Goal: Register for event/course

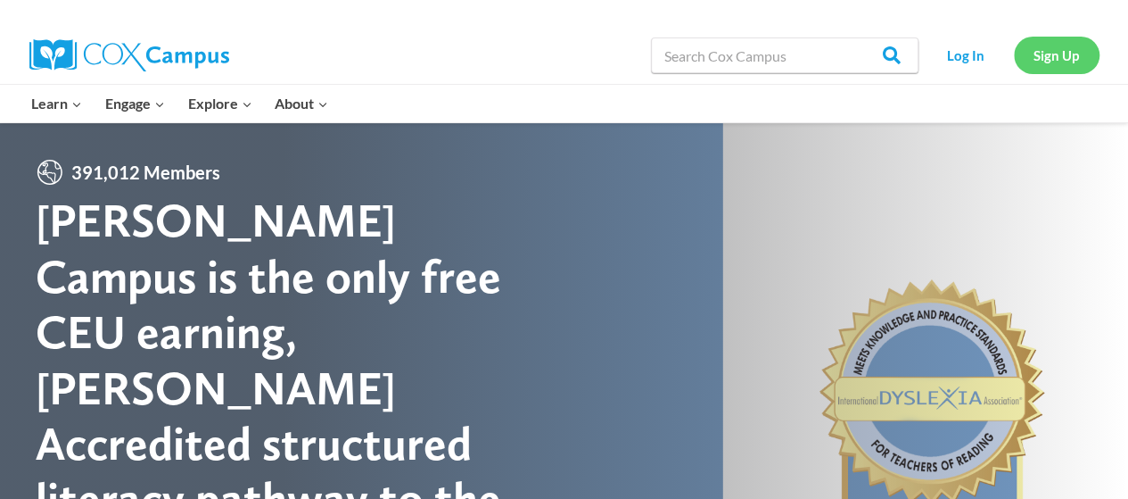
click at [1052, 51] on link "Sign Up" at bounding box center [1057, 55] width 86 height 37
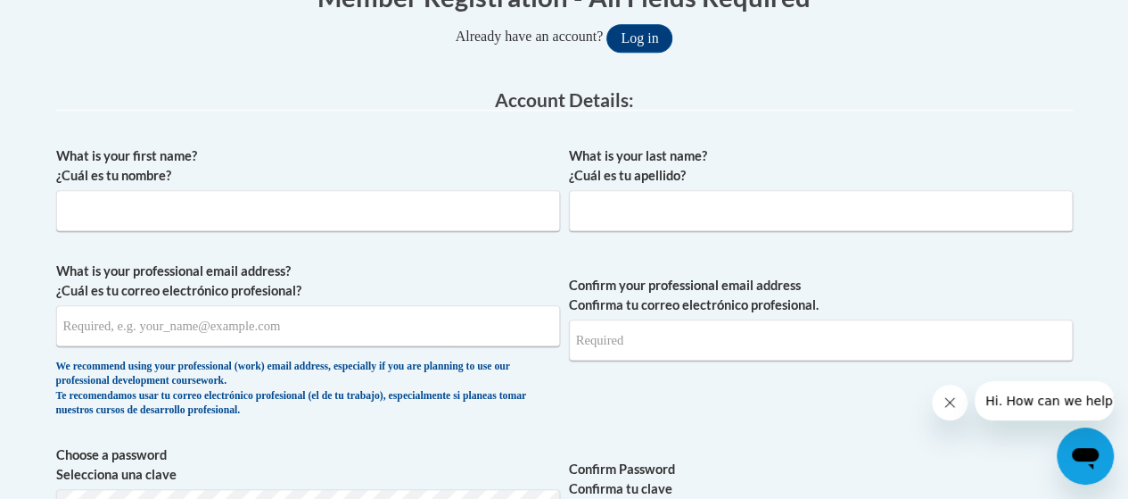
scroll to position [404, 0]
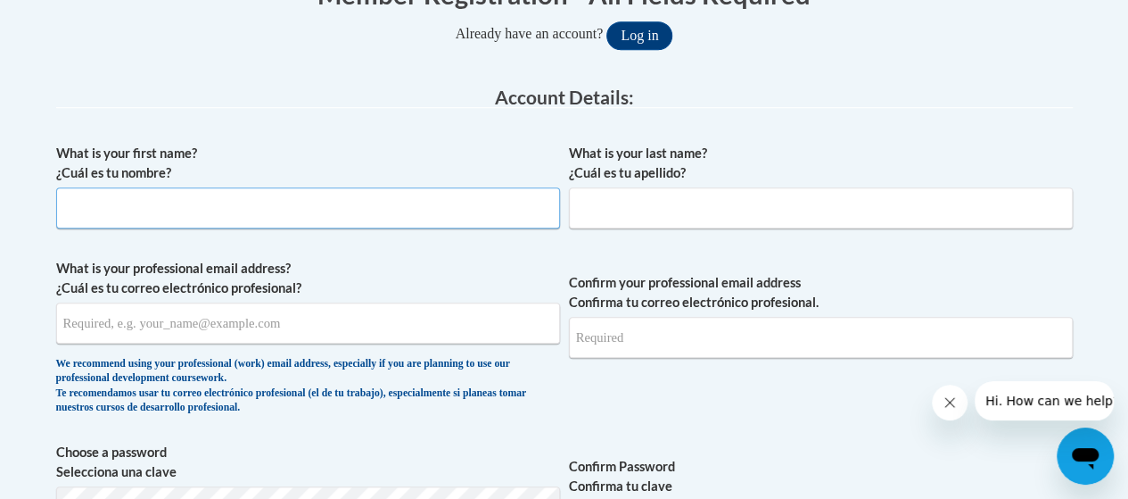
click at [364, 204] on input "What is your first name? ¿Cuál es tu nombre?" at bounding box center [308, 207] width 504 height 41
type input "Lorraine"
click at [707, 213] on input "What is your last name? ¿Cuál es tu apellido?" at bounding box center [821, 207] width 504 height 41
type input "Tierney"
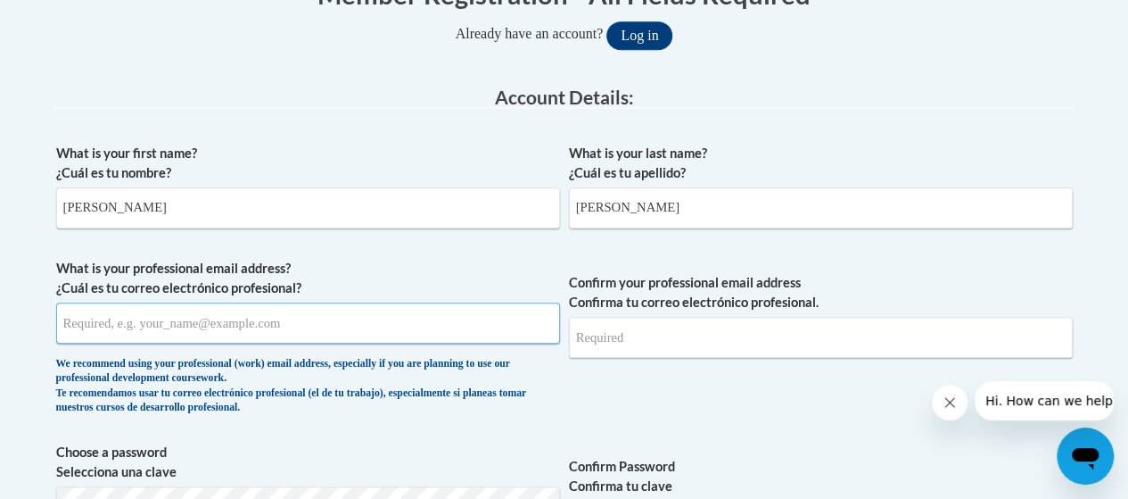
click at [300, 321] on input "What is your professional email address? ¿Cuál es tu correo electrónico profesi…" at bounding box center [308, 322] width 504 height 41
type input "lorrainetierney67@hotmail.com"
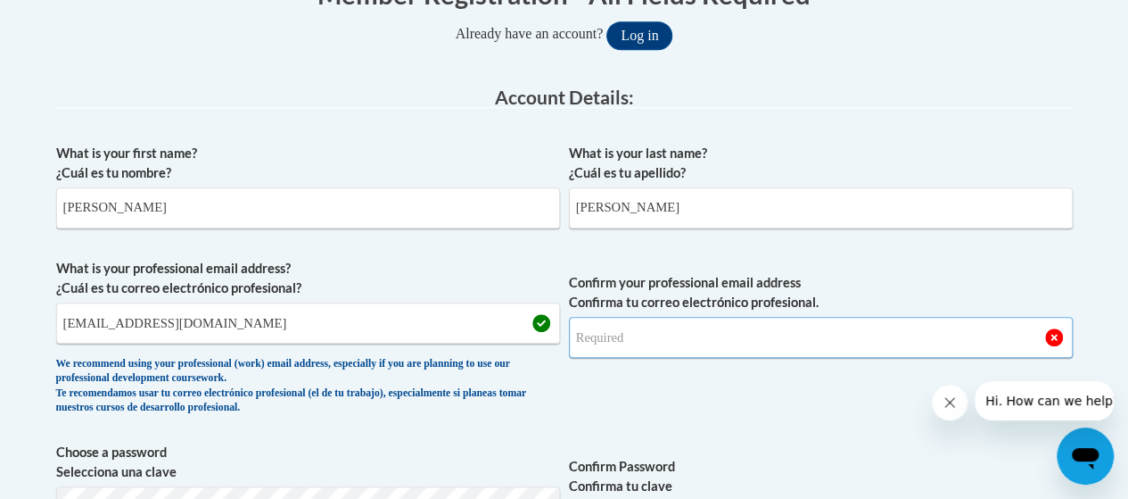
click at [634, 336] on input "Confirm your professional email address Confirma tu correo electrónico profesio…" at bounding box center [821, 337] width 504 height 41
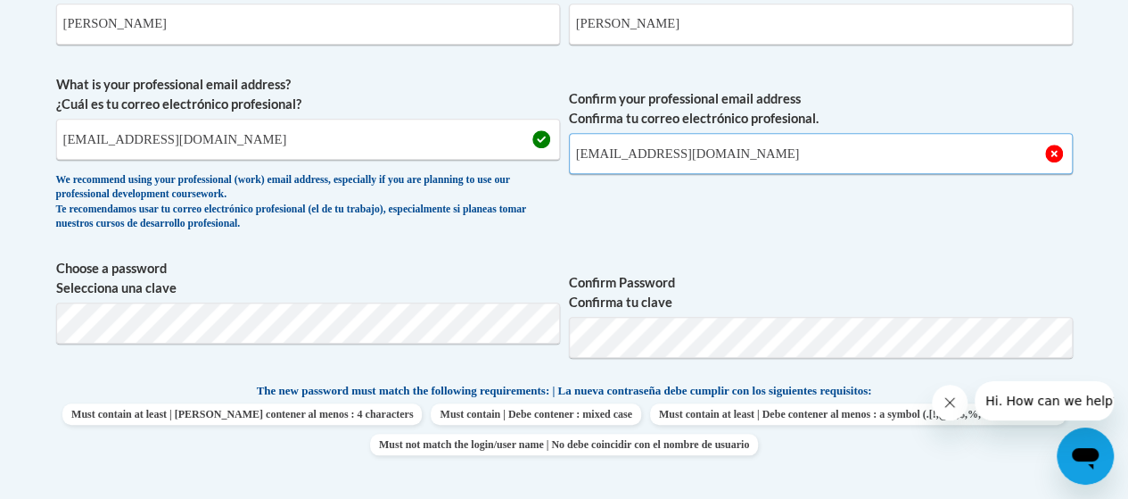
scroll to position [594, 0]
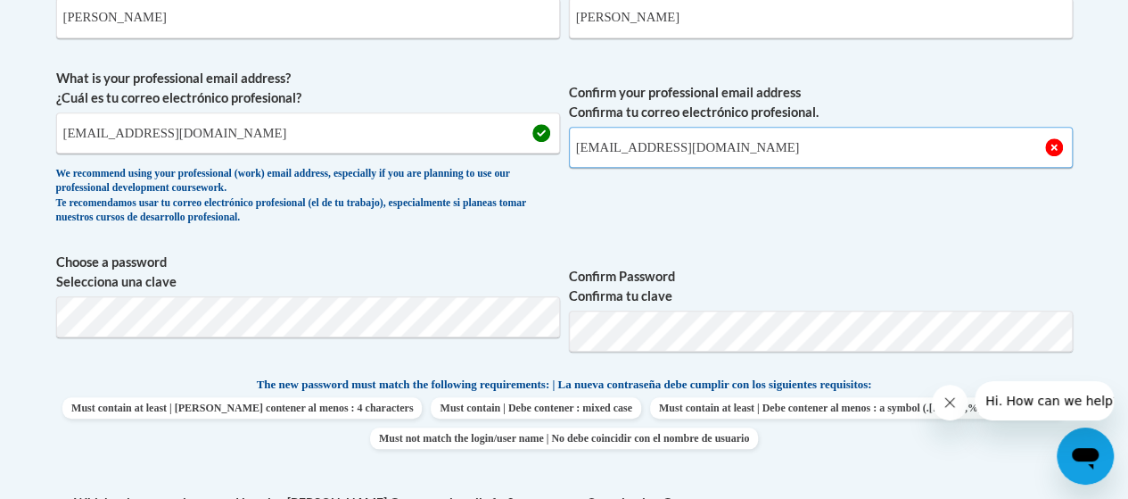
type input "lorrainetierney67@hotmail.com"
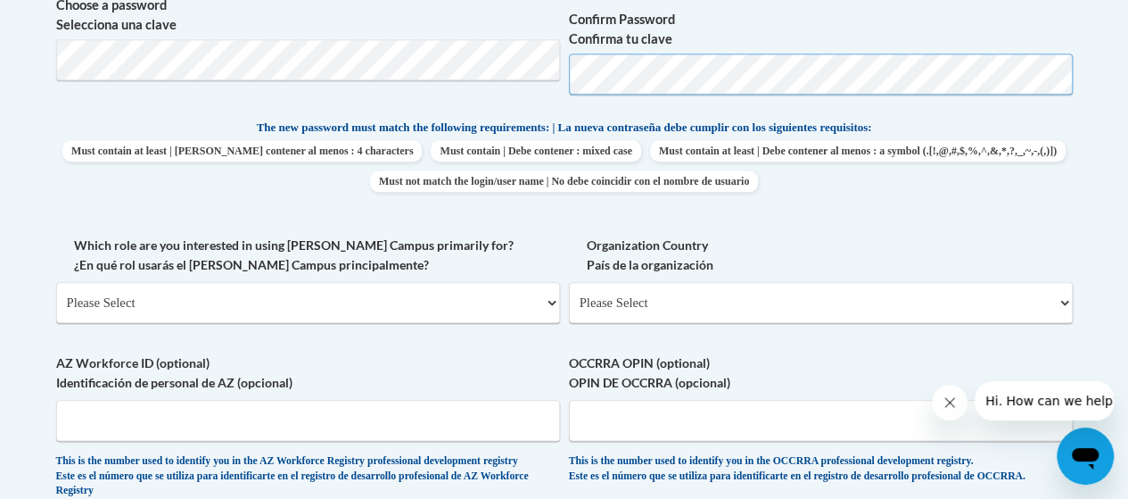
scroll to position [855, 0]
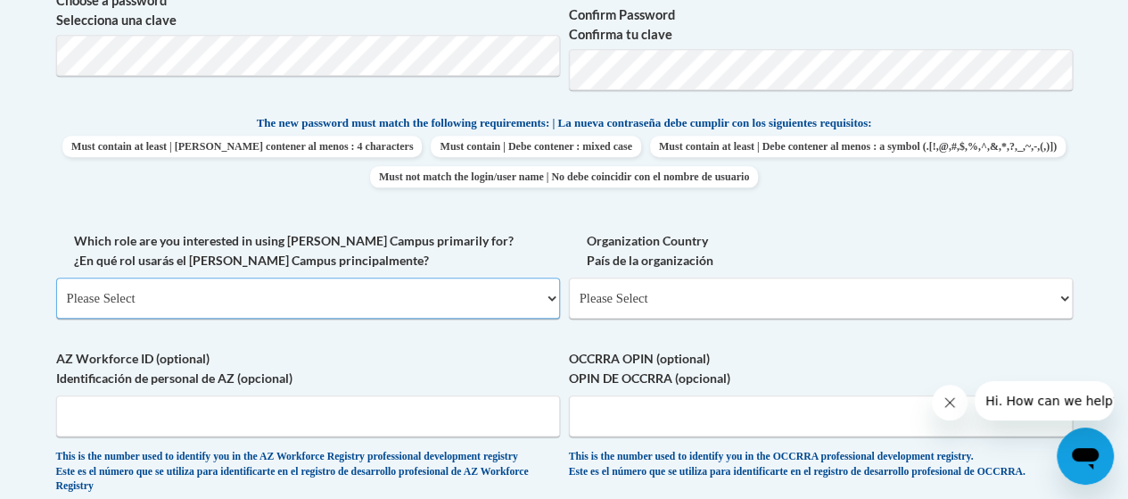
click at [551, 297] on select "Please Select College/University | Colegio/Universidad Community/Nonprofit Part…" at bounding box center [308, 297] width 504 height 41
select select "fbf2d438-af2f-41f8-98f1-81c410e29de3"
click at [56, 277] on select "Please Select College/University | Colegio/Universidad Community/Nonprofit Part…" at bounding box center [308, 297] width 504 height 41
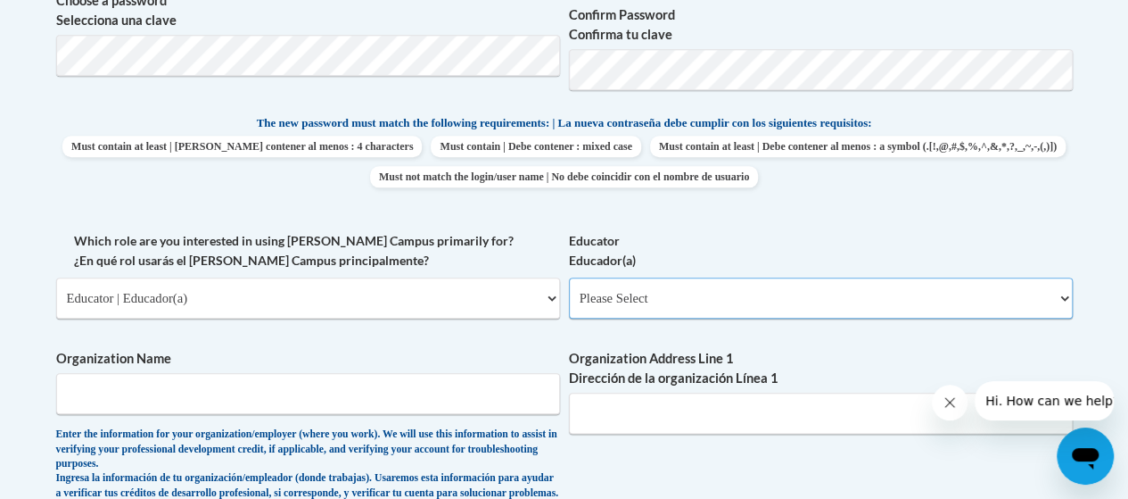
click at [1064, 297] on select "Please Select Early Learning/Daycare Teacher/Family Home Care Provider | Maestr…" at bounding box center [821, 297] width 504 height 41
select select "5e2af403-4f2c-4e49-a02f-103e55d7b75b"
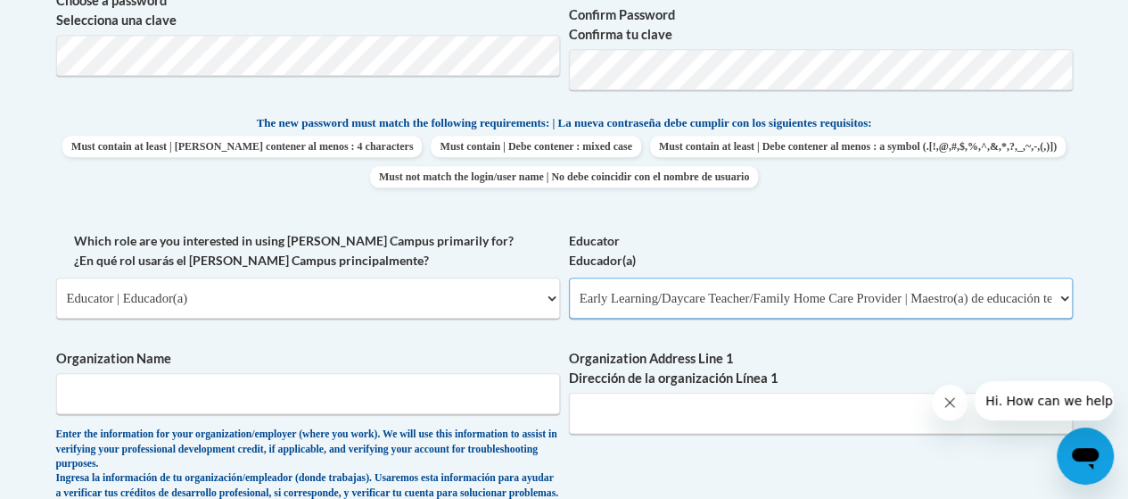
click at [569, 277] on select "Please Select Early Learning/Daycare Teacher/Family Home Care Provider | Maestr…" at bounding box center [821, 297] width 504 height 41
click at [473, 393] on input "Organization Name" at bounding box center [308, 393] width 504 height 41
type input "ENS"
click at [788, 422] on input "Organization Address Line 1 Dirección de la organización Línea 1" at bounding box center [821, 412] width 504 height 41
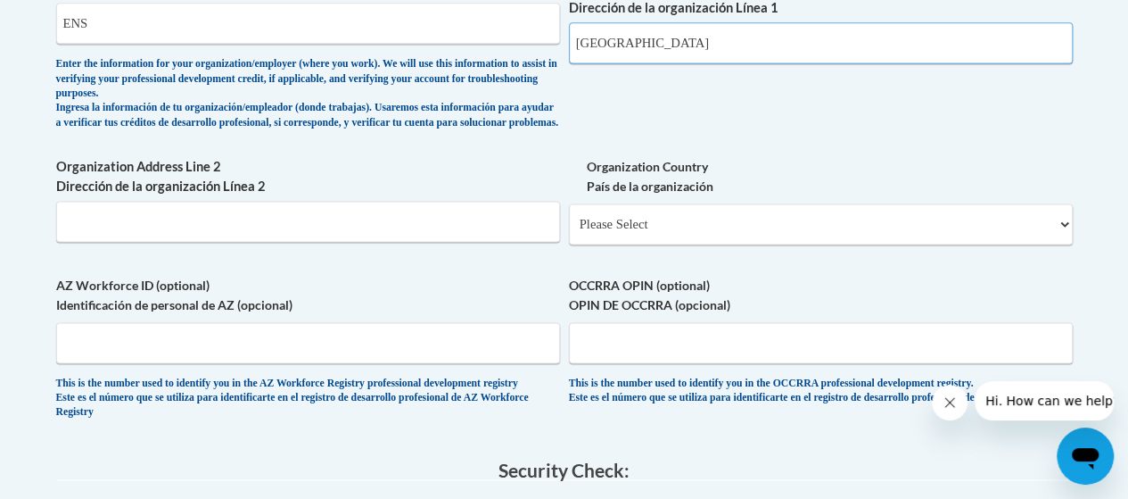
scroll to position [1244, 0]
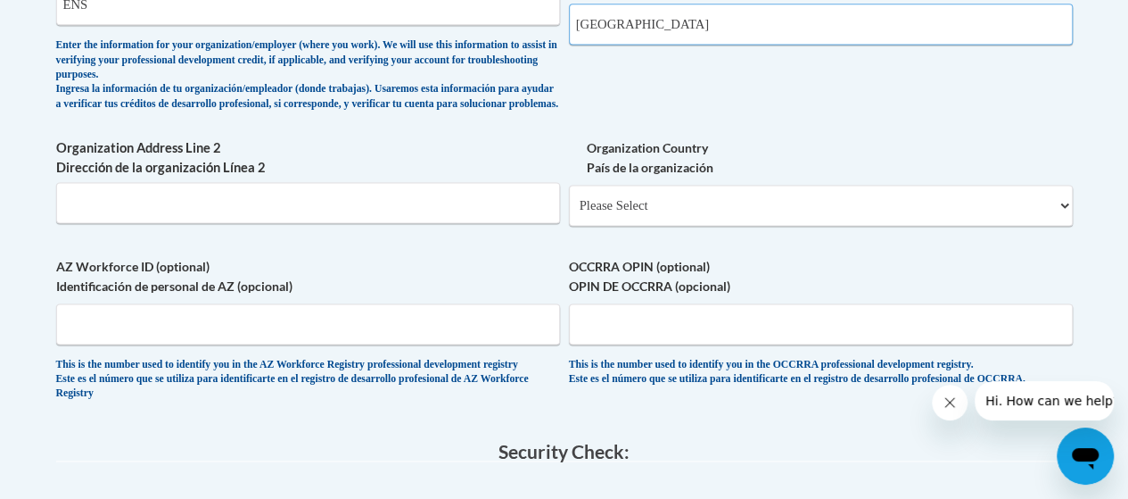
type input "Abu Dhabi"
click at [139, 223] on input "Organization Address Line 2 Dirección de la organización Línea 2" at bounding box center [308, 202] width 504 height 41
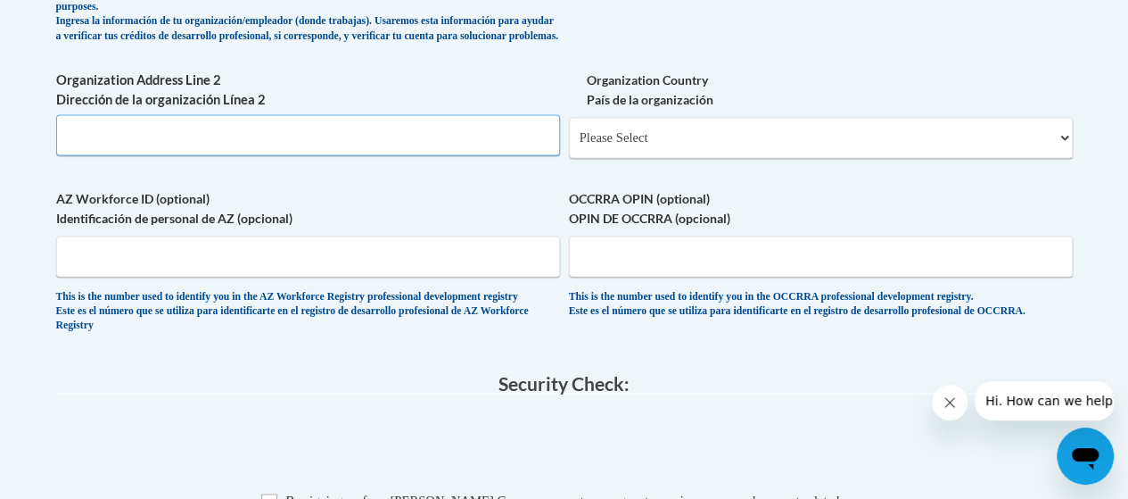
scroll to position [1313, 0]
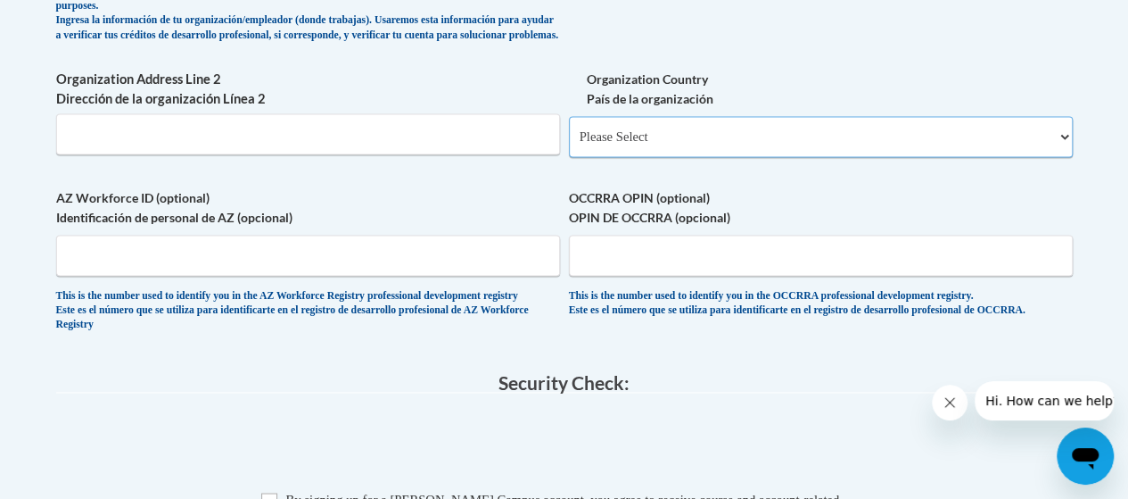
click at [647, 145] on select "Please Select United States | Estados Unidos Outside of the United States | Fue…" at bounding box center [821, 136] width 504 height 41
select select "2ba6c5f2-6ab4-47b5-9408-0a73ae60d186"
click at [569, 129] on select "Please Select United States | Estados Unidos Outside of the United States | Fue…" at bounding box center [821, 136] width 504 height 41
select select
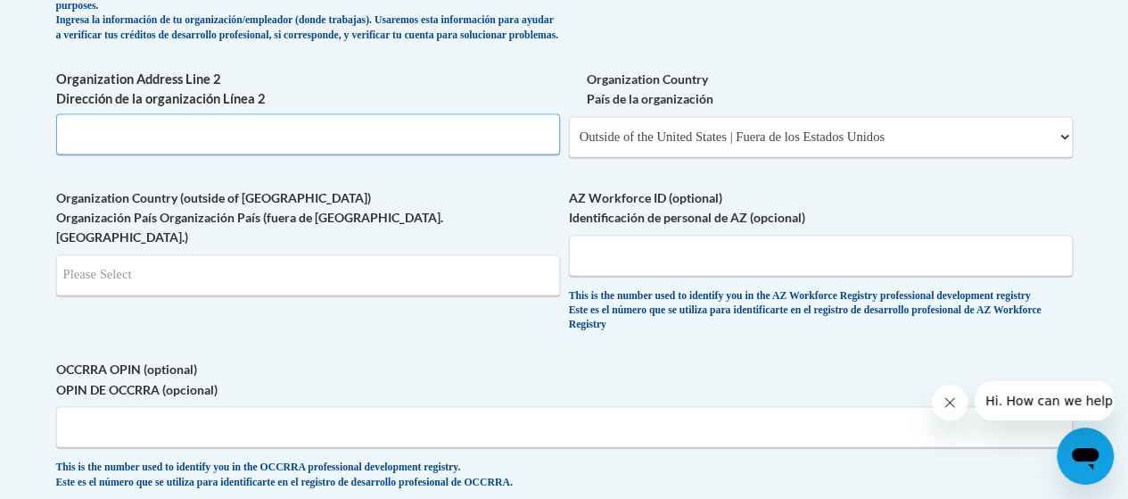
click at [280, 152] on input "Organization Address Line 2 Dirección de la organización Línea 2" at bounding box center [308, 133] width 504 height 41
type input "u"
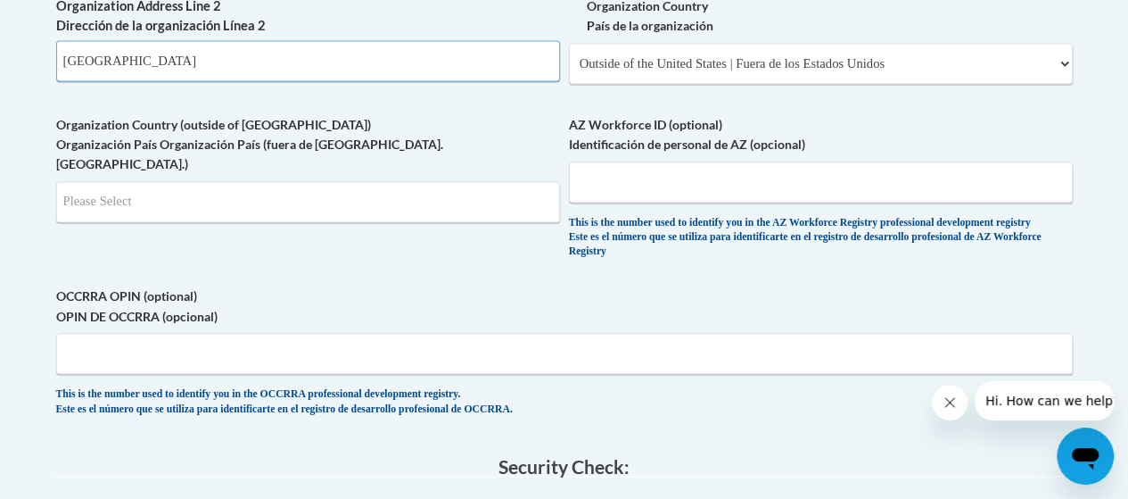
scroll to position [1471, 0]
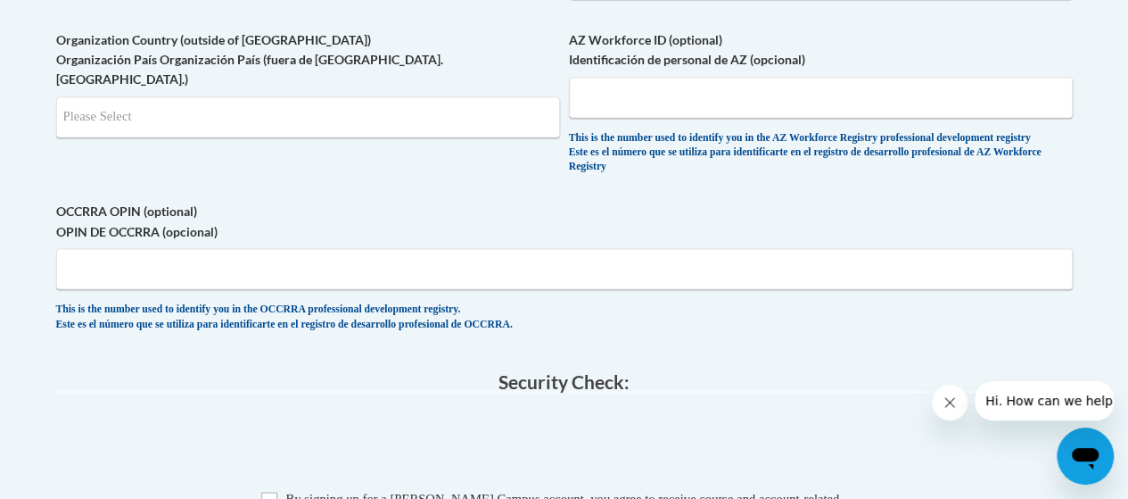
type input "UAE"
click at [243, 289] on input "OCCRRA OPIN (optional) OPIN DE OCCRRA (opcional)" at bounding box center [564, 268] width 1017 height 41
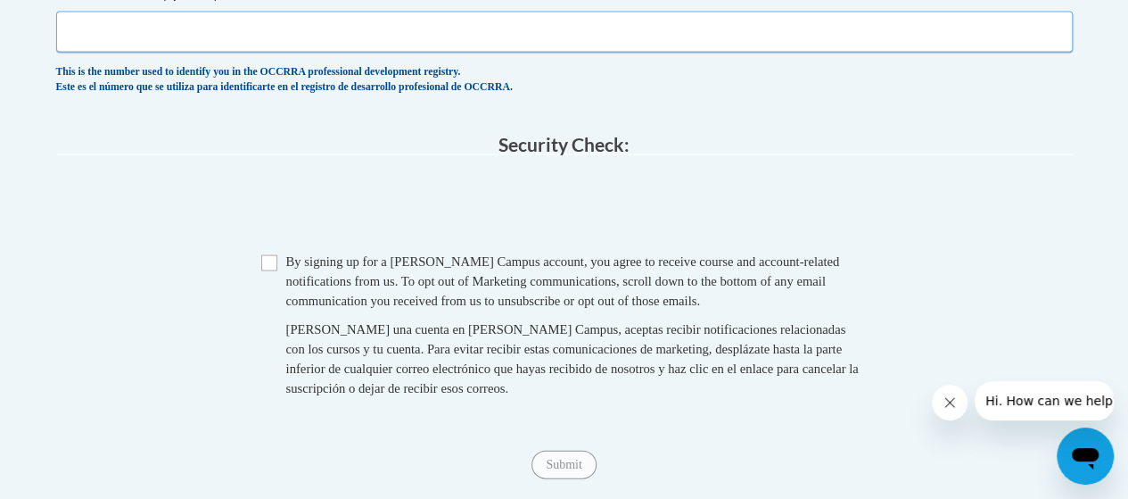
scroll to position [1712, 0]
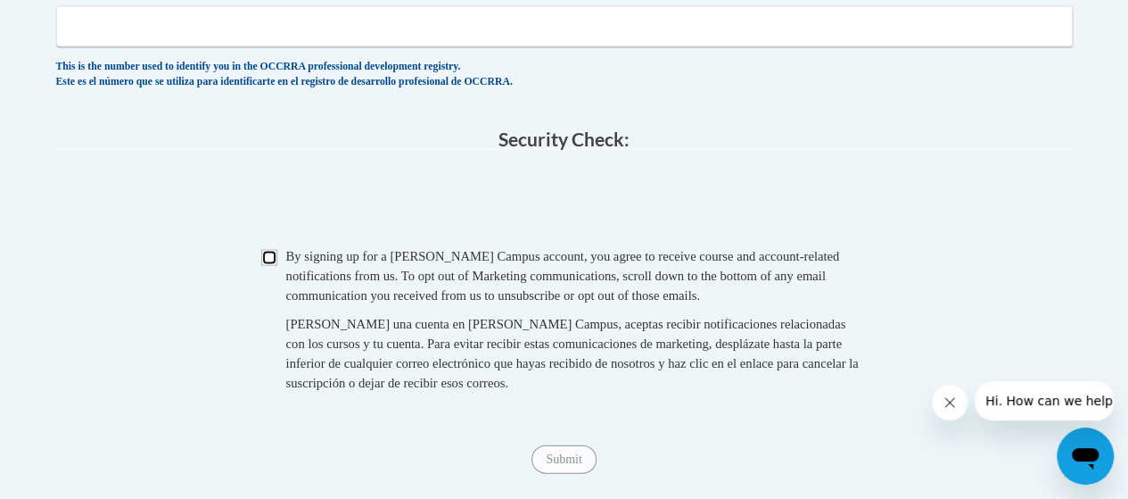
click at [272, 266] on input "Checkbox" at bounding box center [269, 258] width 16 height 16
checkbox input "true"
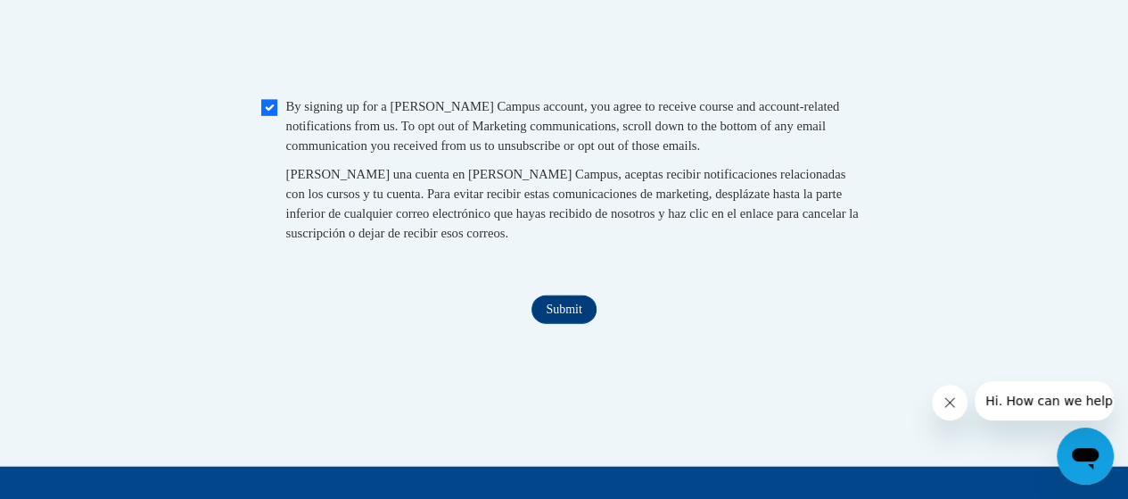
click at [540, 324] on input "Submit" at bounding box center [564, 309] width 64 height 29
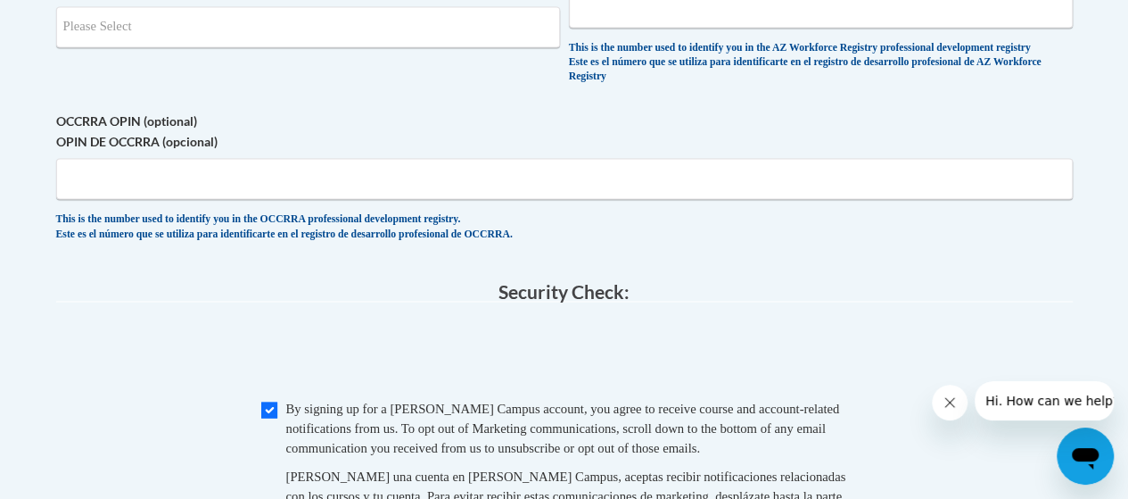
click at [364, 301] on legend "Security Check:" at bounding box center [564, 291] width 1017 height 21
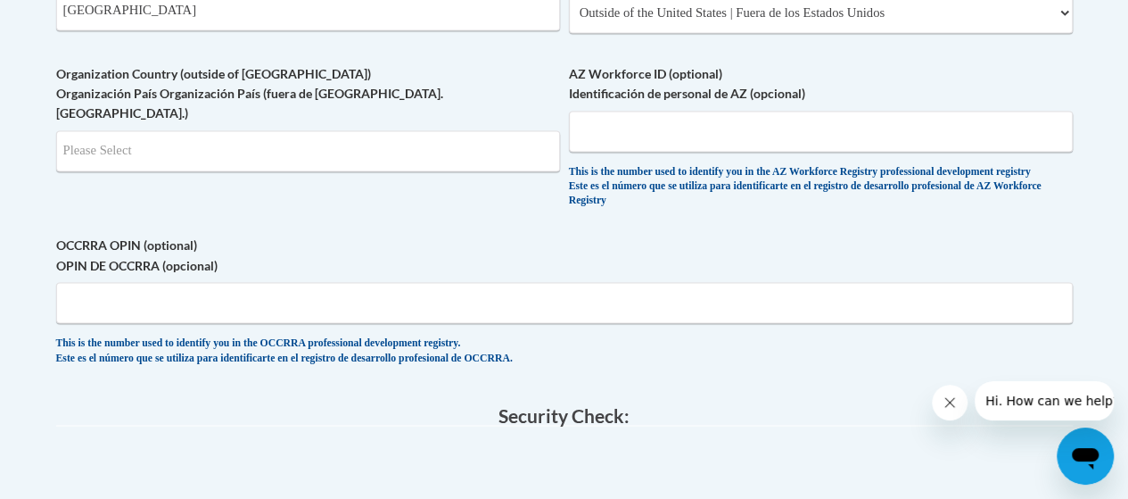
scroll to position [1361, 0]
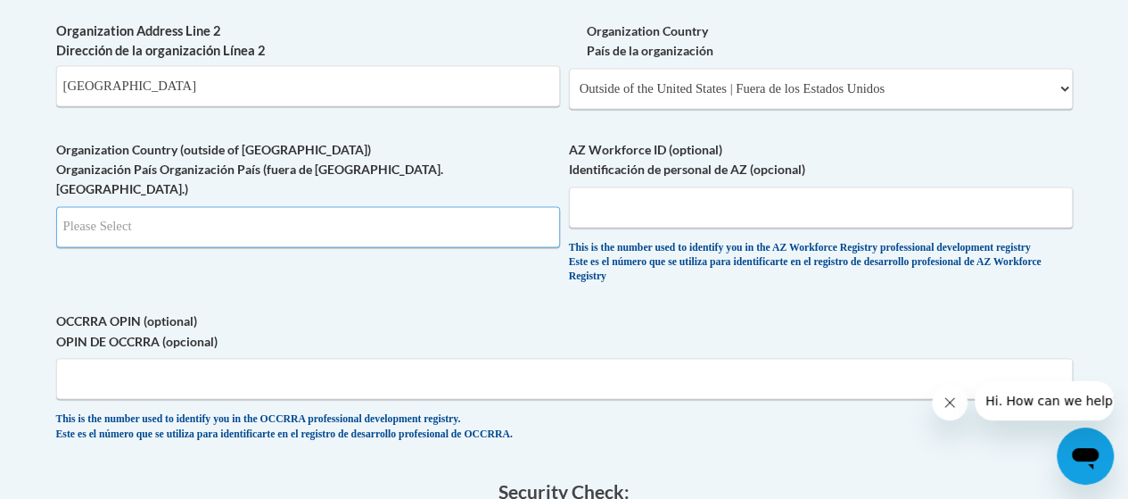
click at [307, 218] on input "Search" at bounding box center [308, 226] width 504 height 41
click at [334, 223] on input "Search" at bounding box center [308, 226] width 504 height 41
click at [540, 226] on input "Search" at bounding box center [308, 226] width 504 height 41
click at [199, 223] on input "Search" at bounding box center [308, 226] width 504 height 41
click at [231, 218] on input "Search" at bounding box center [308, 226] width 504 height 41
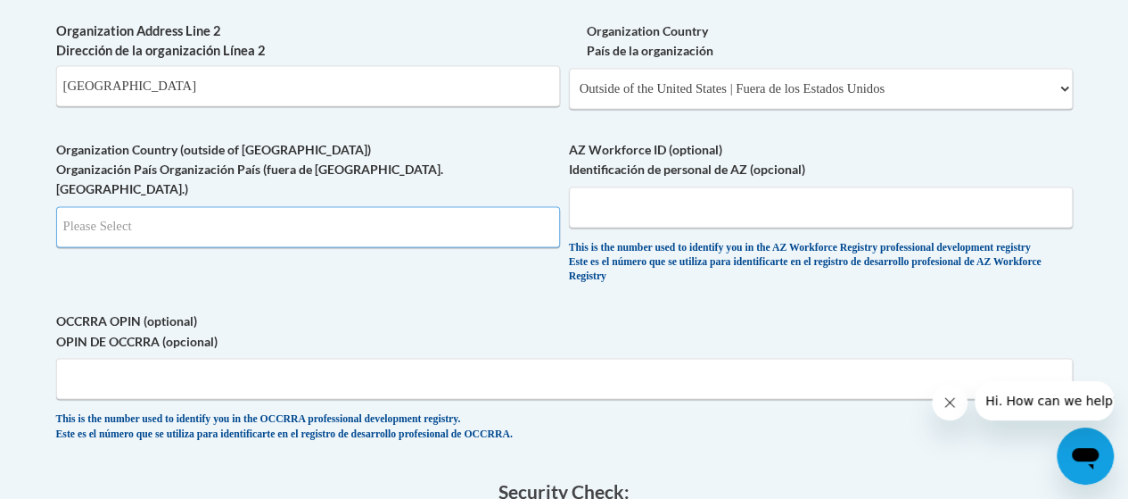
type input "AE"
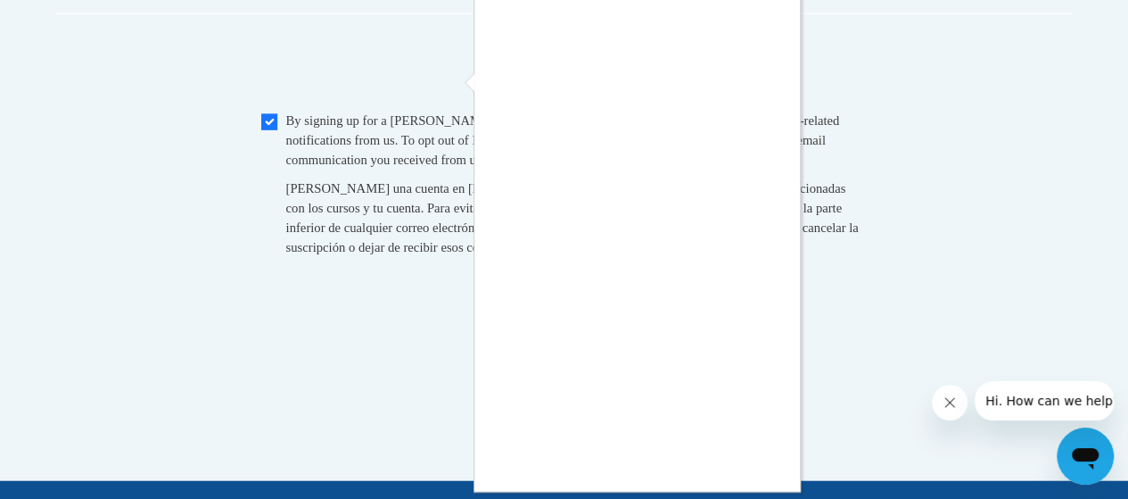
scroll to position [18, 0]
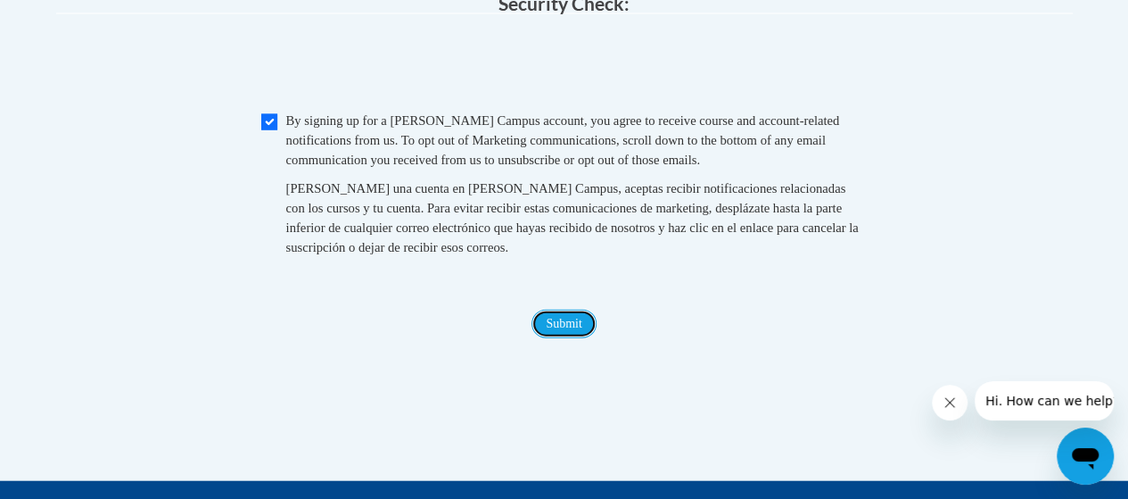
click at [569, 327] on input "Submit" at bounding box center [564, 323] width 64 height 29
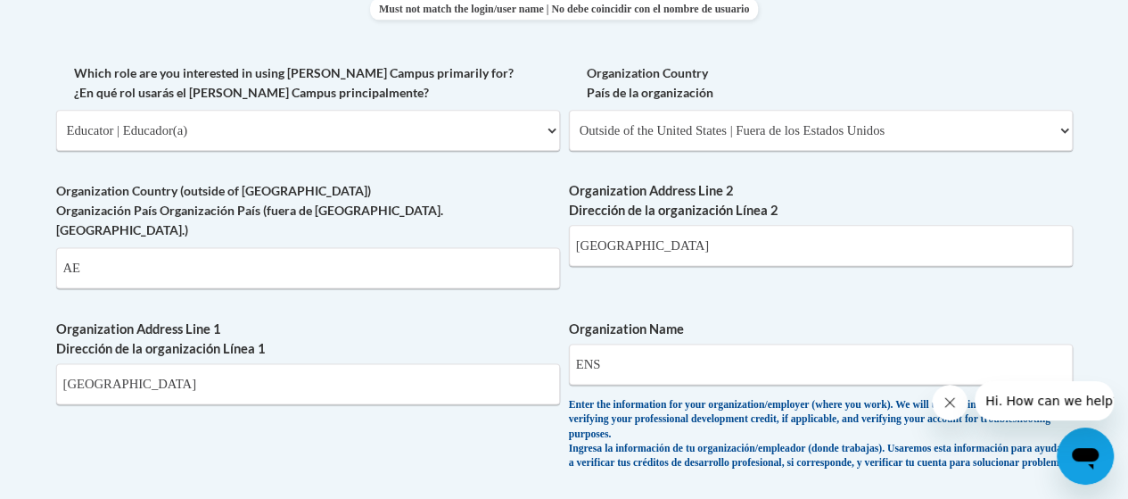
scroll to position [1022, 0]
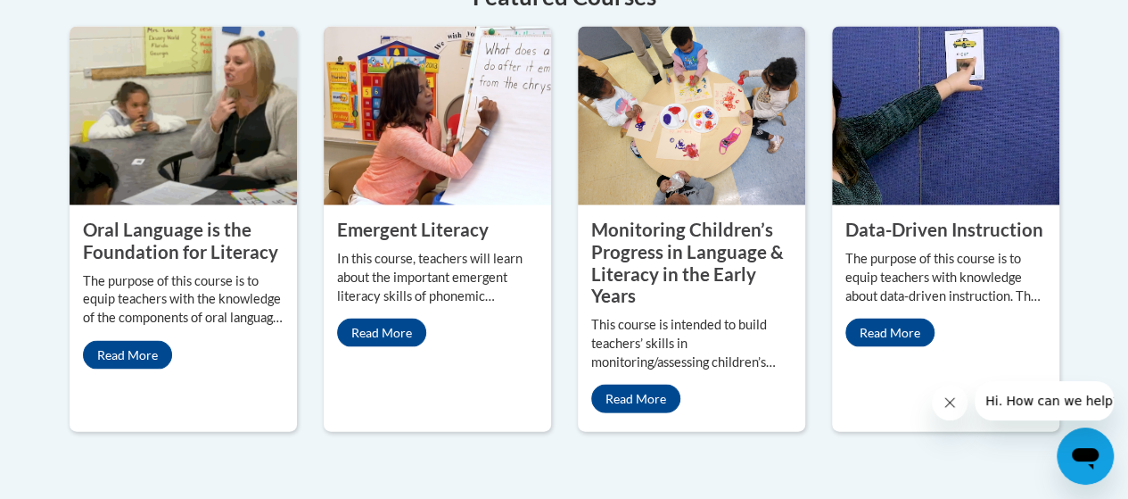
scroll to position [1714, 0]
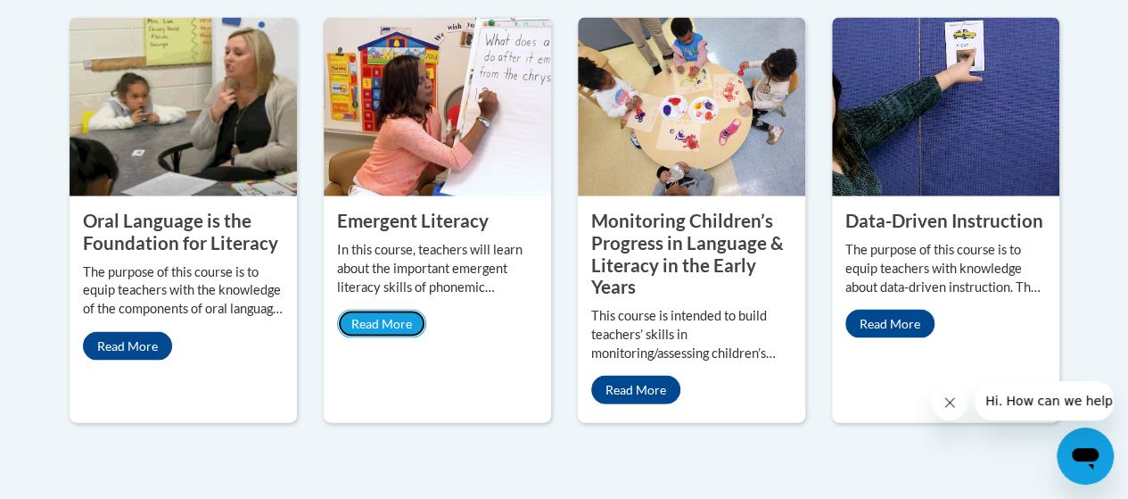
click at [388, 309] on link "Read More" at bounding box center [381, 323] width 89 height 29
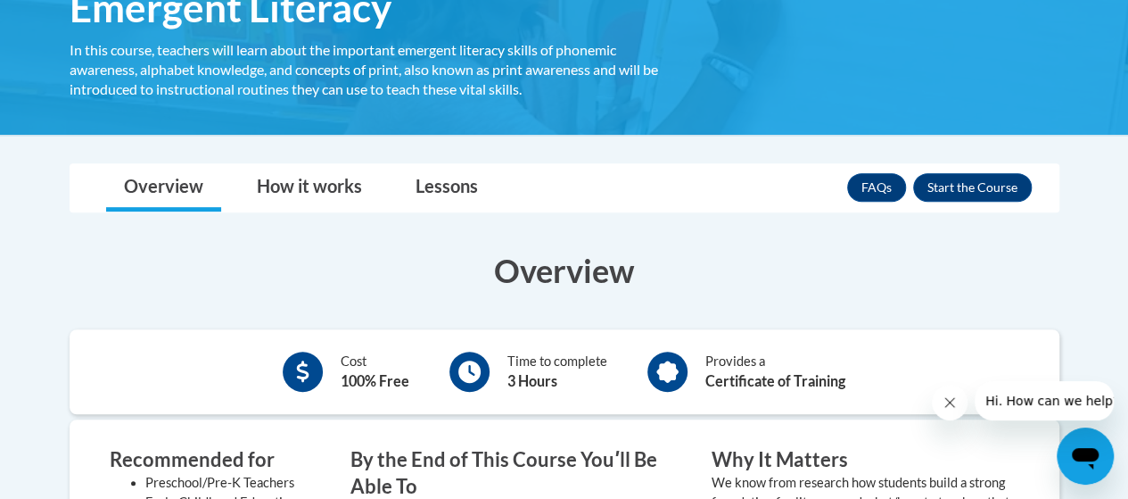
scroll to position [404, 0]
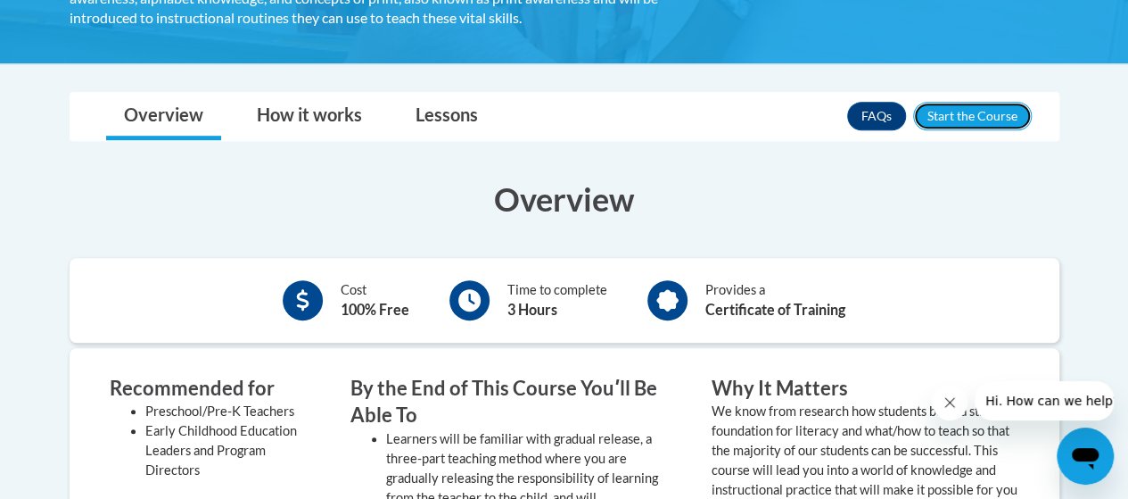
click at [968, 109] on button "Enroll" at bounding box center [972, 116] width 119 height 29
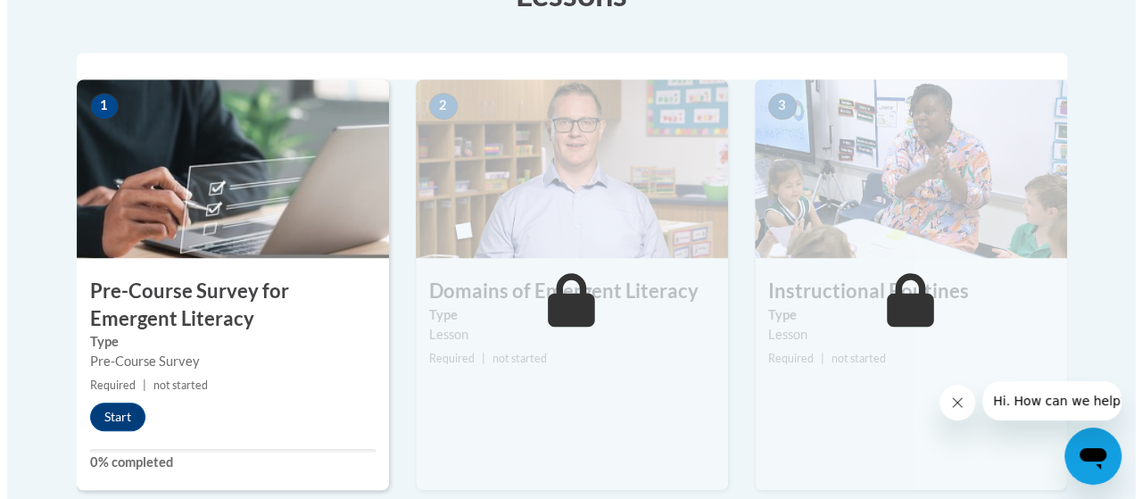
scroll to position [594, 0]
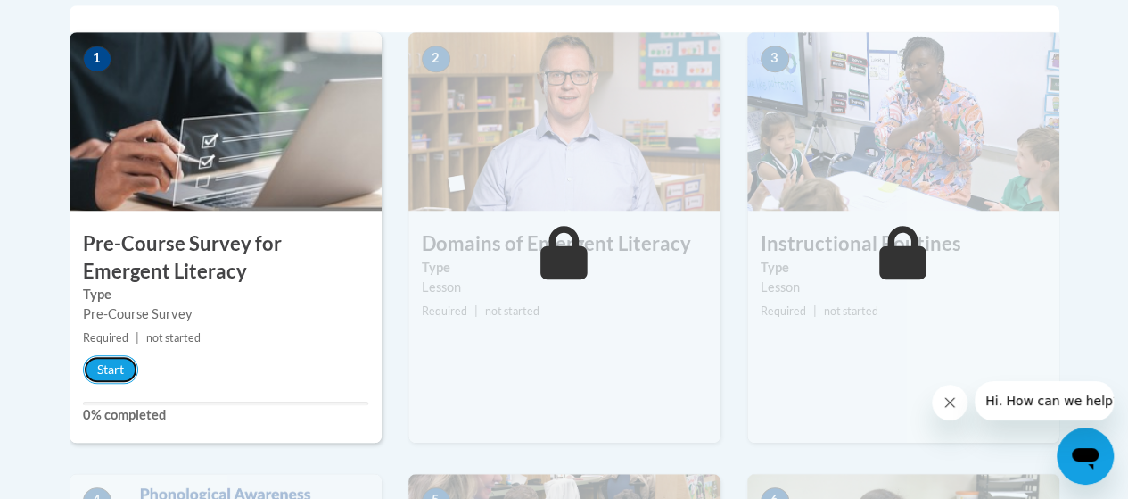
click at [107, 360] on button "Start" at bounding box center [110, 369] width 55 height 29
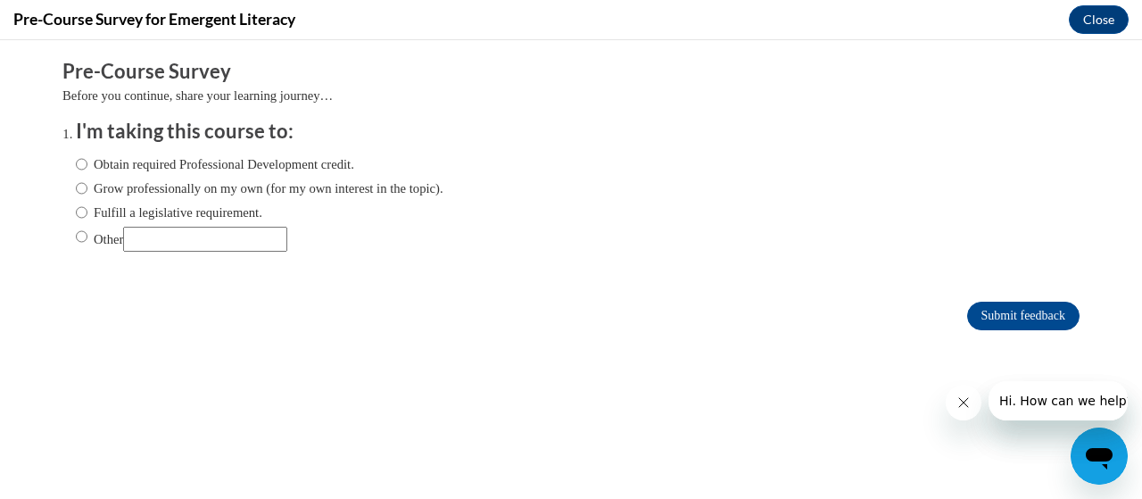
scroll to position [0, 0]
click at [76, 163] on input "Obtain required Professional Development credit." at bounding box center [82, 164] width 12 height 20
radio input "true"
click at [76, 185] on input "Grow professionally on my own (for my own interest in the topic)." at bounding box center [82, 188] width 12 height 20
radio input "true"
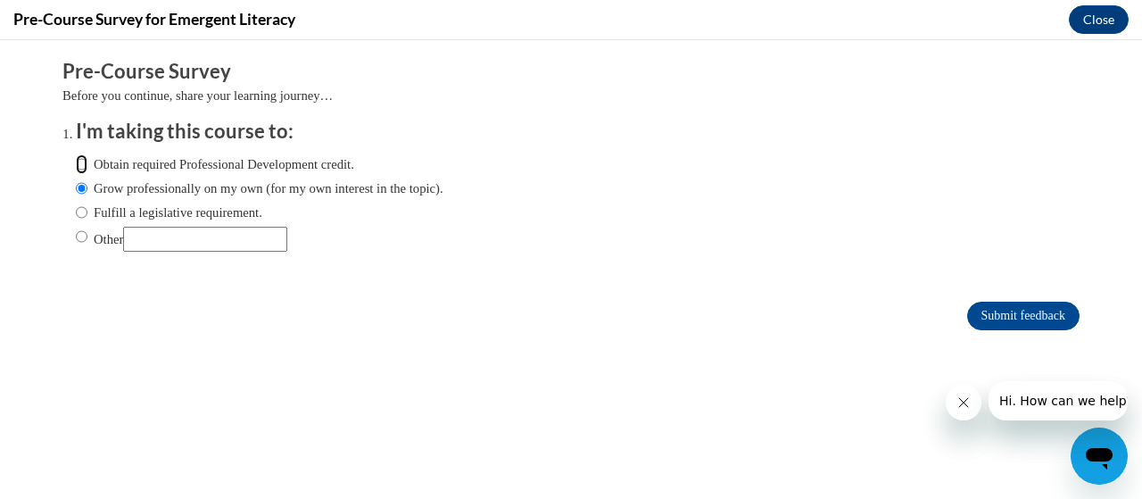
click at [76, 160] on input "Obtain required Professional Development credit." at bounding box center [82, 164] width 12 height 20
radio input "true"
click at [990, 309] on input "Submit feedback" at bounding box center [1023, 315] width 112 height 29
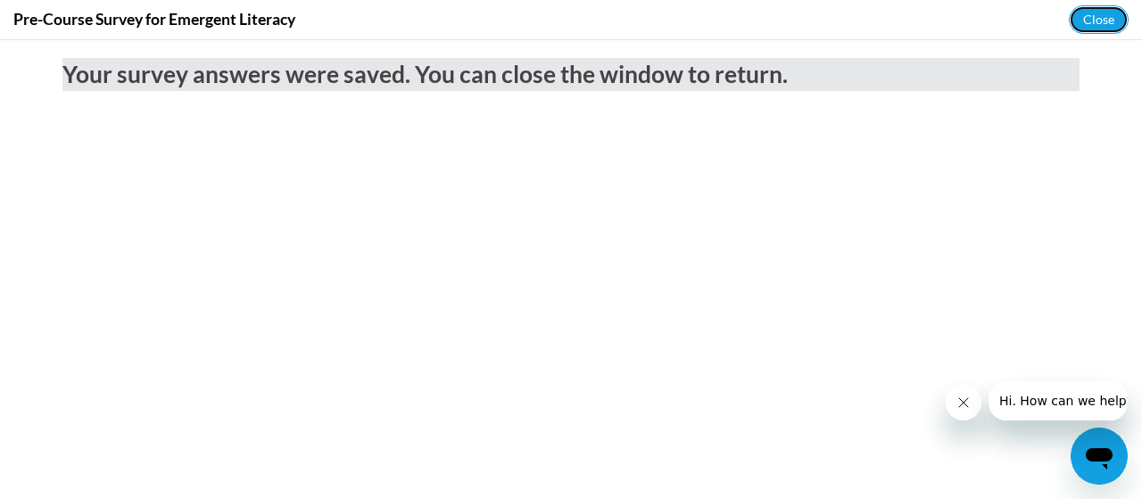
click at [1092, 15] on button "Close" at bounding box center [1098, 19] width 60 height 29
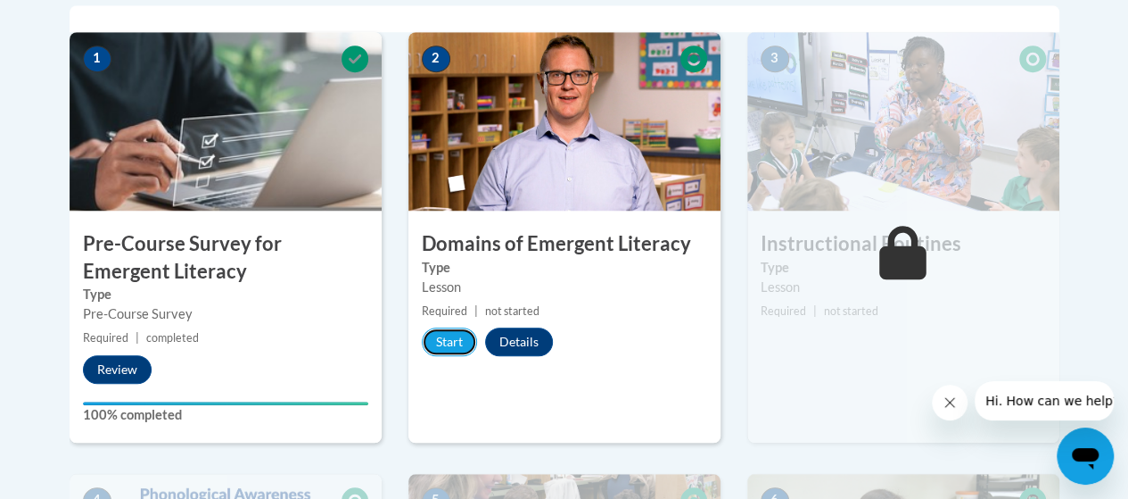
click at [453, 334] on button "Start" at bounding box center [449, 341] width 55 height 29
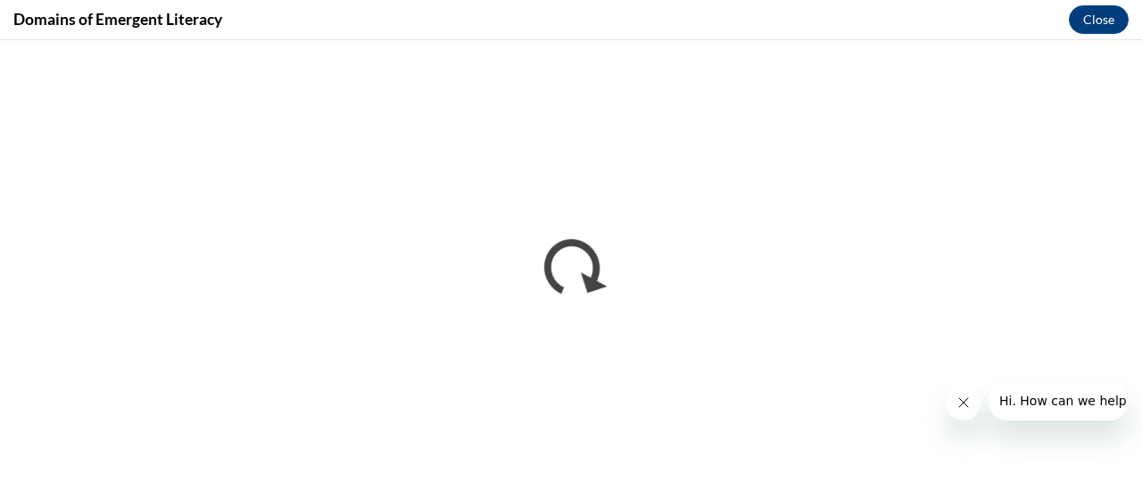
click at [960, 399] on icon "Close message from company" at bounding box center [962, 402] width 14 height 14
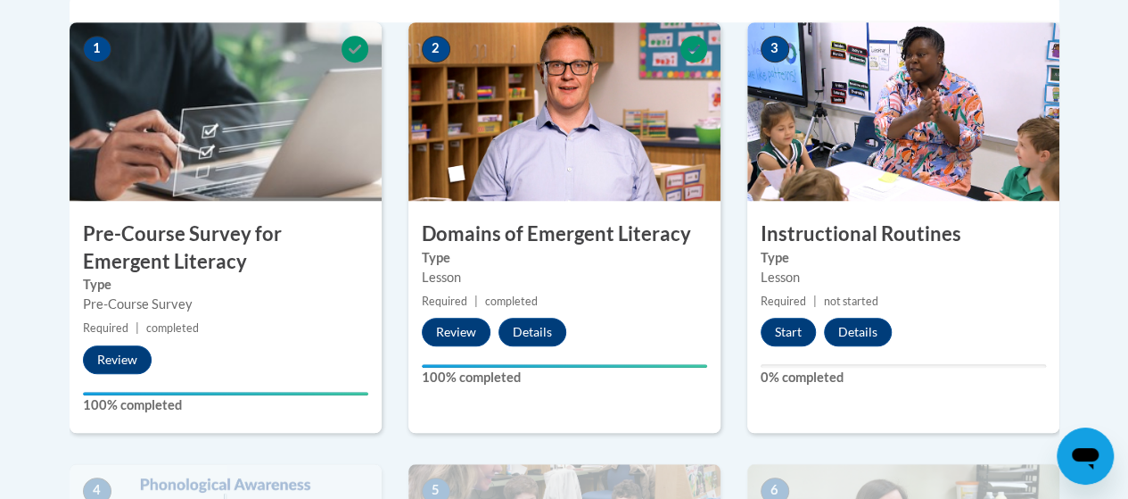
scroll to position [662, 0]
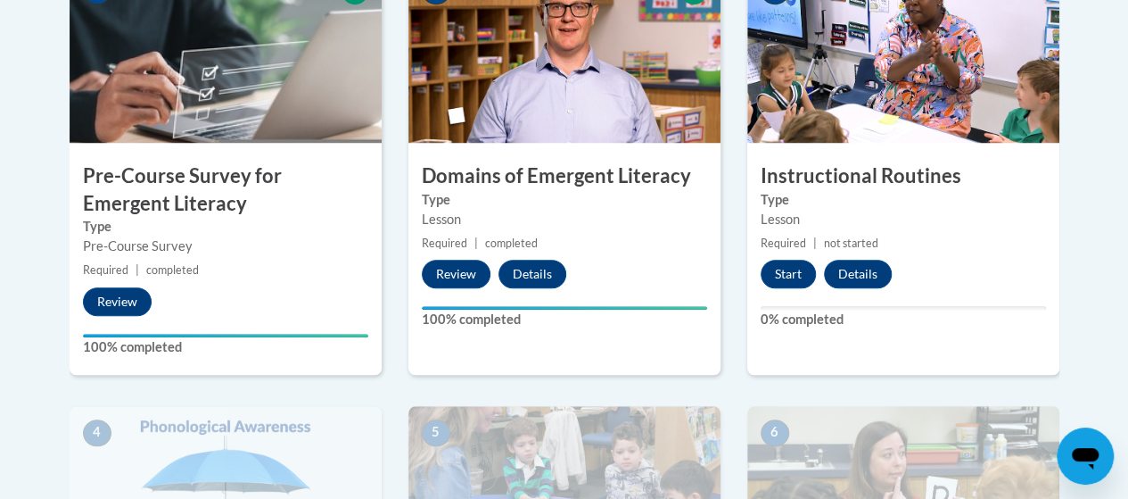
drag, startPoint x: 578, startPoint y: 295, endPoint x: 1103, endPoint y: 224, distance: 530.1
click at [1103, 224] on body "This site uses cookies to help improve your learning experience. By continuing …" at bounding box center [564, 442] width 1128 height 2208
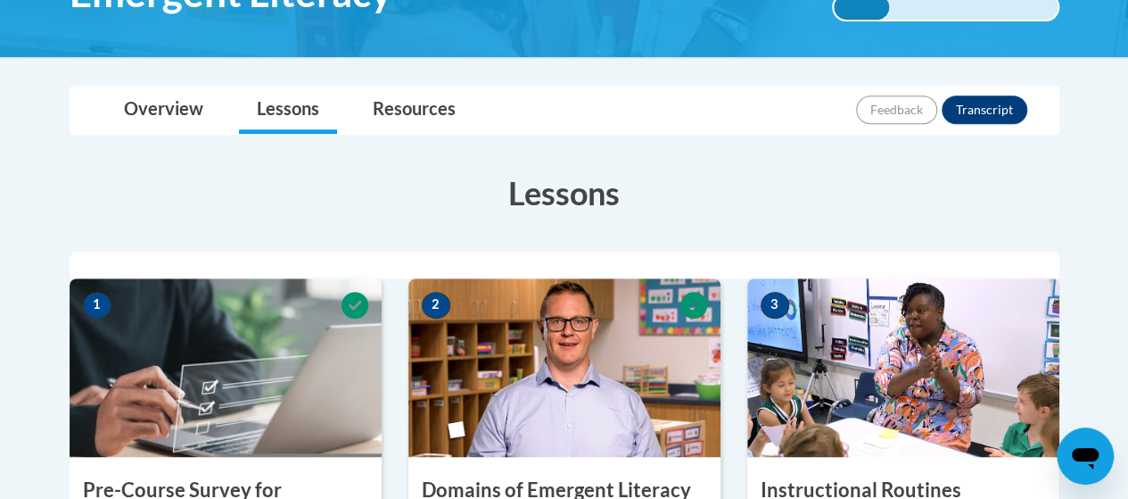
scroll to position [349, 0]
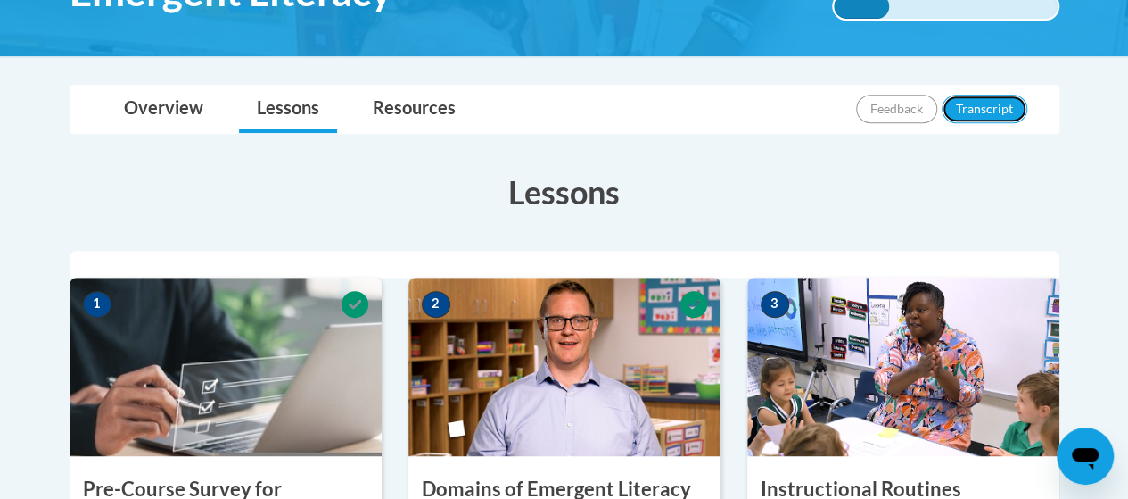
click at [984, 105] on button "Transcript" at bounding box center [985, 109] width 86 height 29
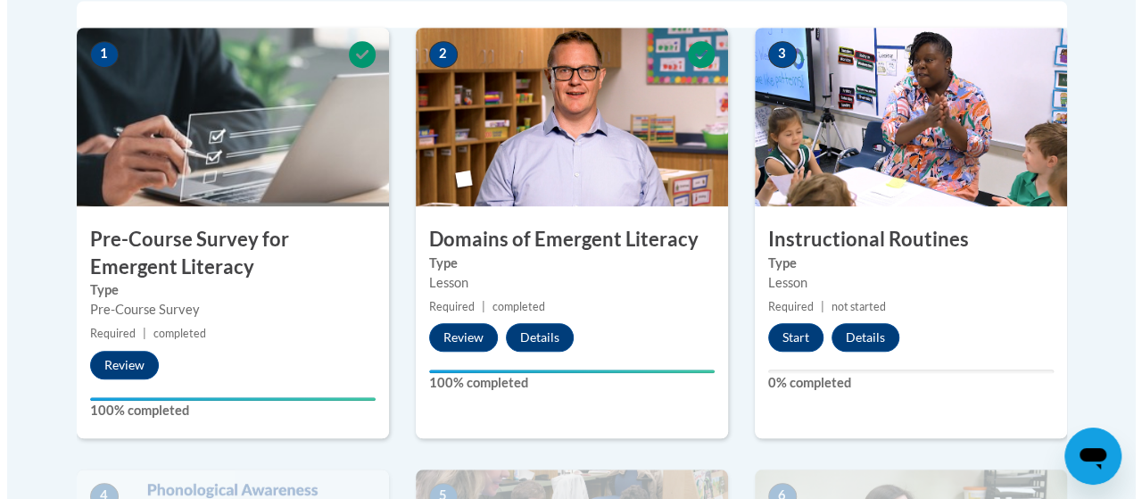
scroll to position [601, 0]
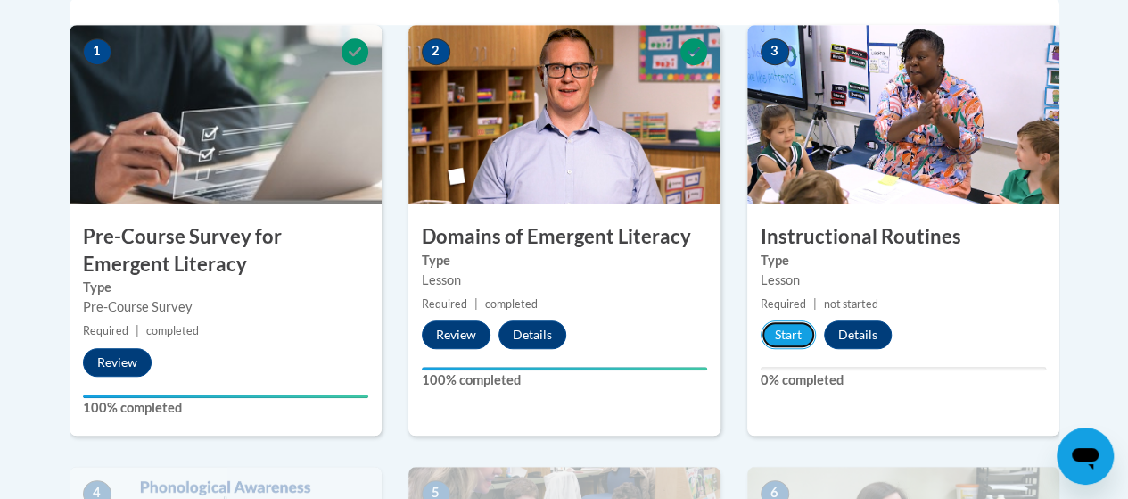
click at [787, 334] on button "Start" at bounding box center [788, 334] width 55 height 29
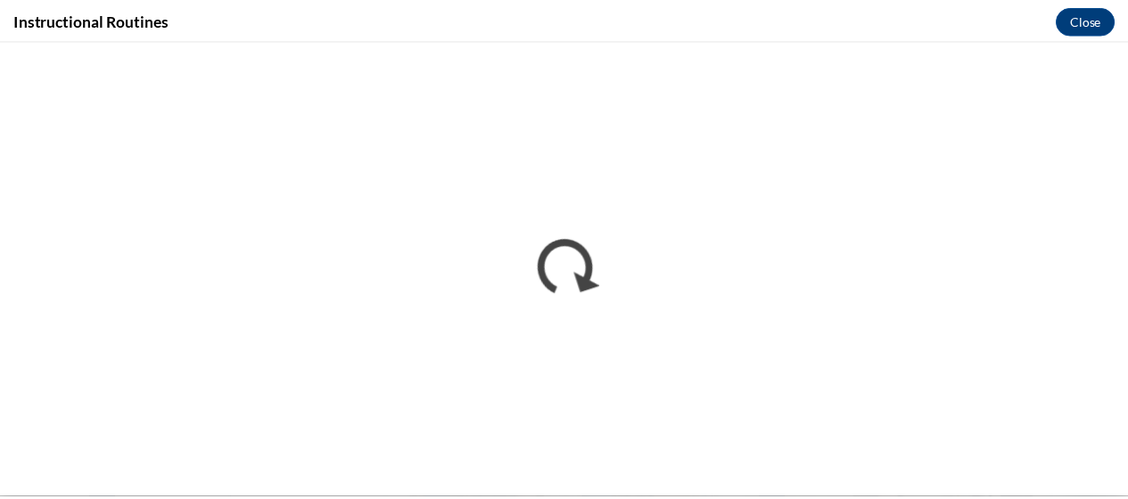
scroll to position [0, 0]
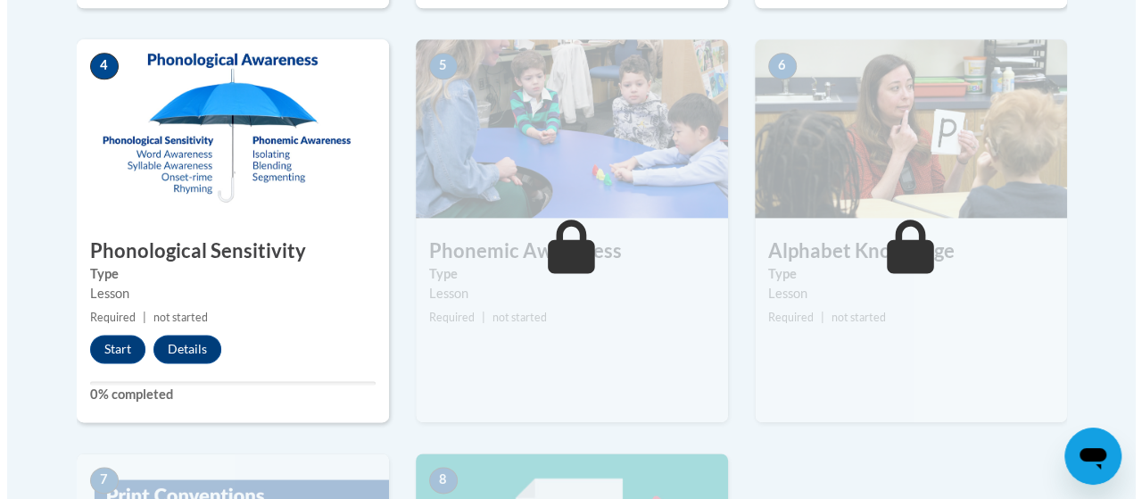
scroll to position [1029, 0]
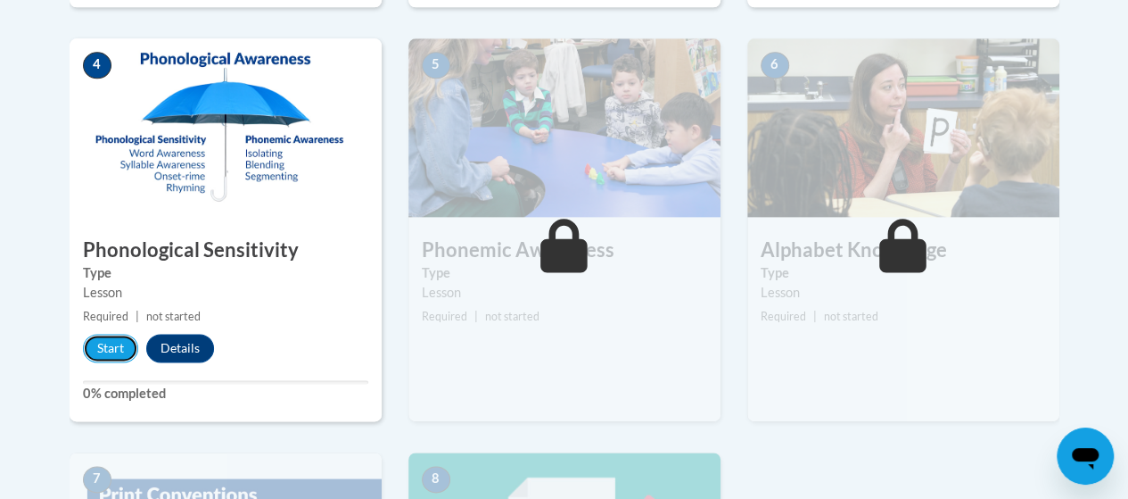
click at [111, 340] on button "Start" at bounding box center [110, 348] width 55 height 29
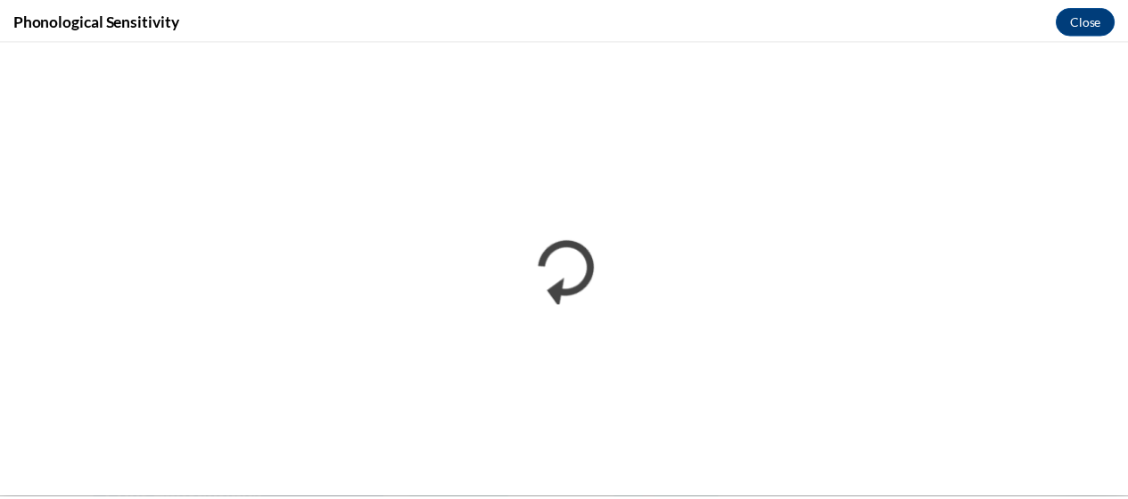
scroll to position [0, 0]
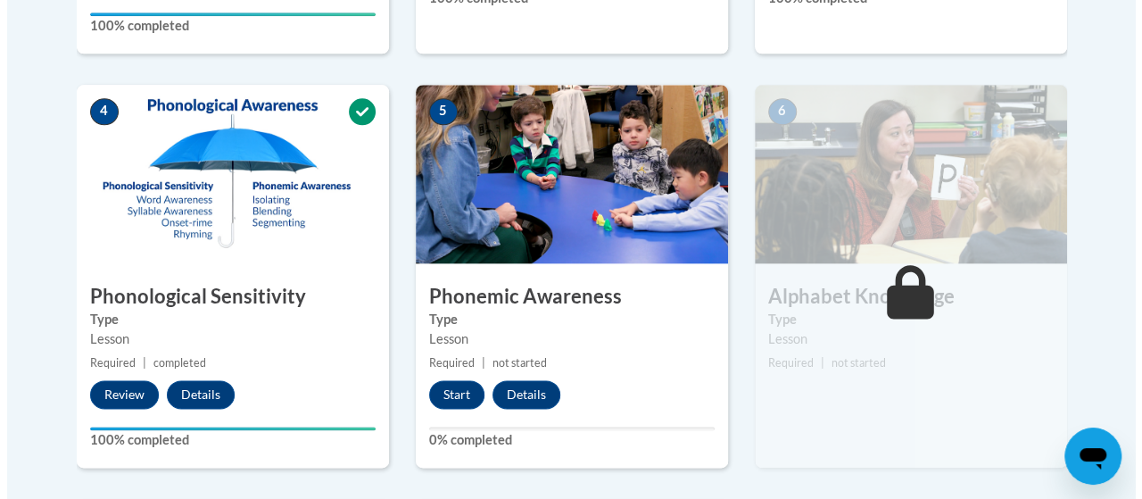
scroll to position [966, 0]
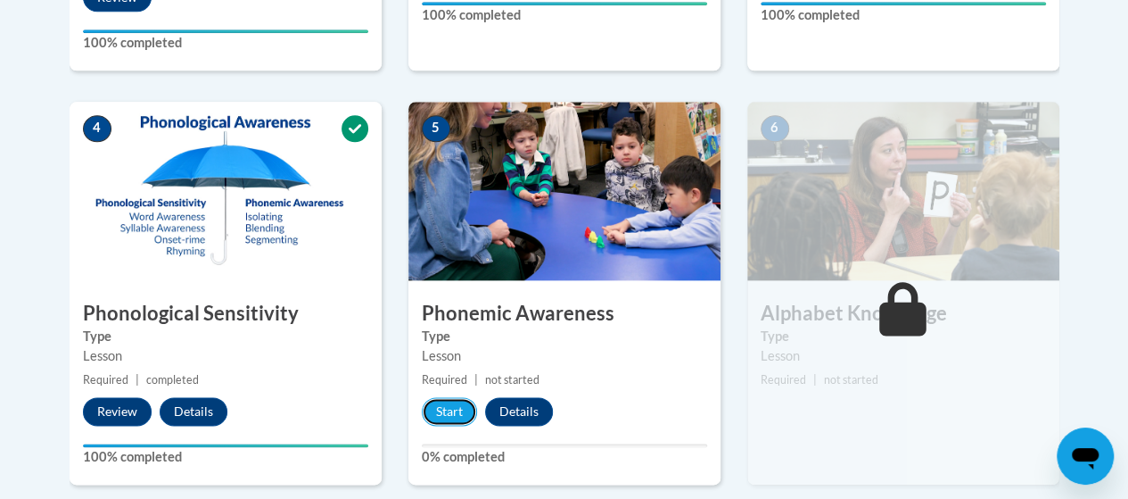
click at [453, 406] on button "Start" at bounding box center [449, 411] width 55 height 29
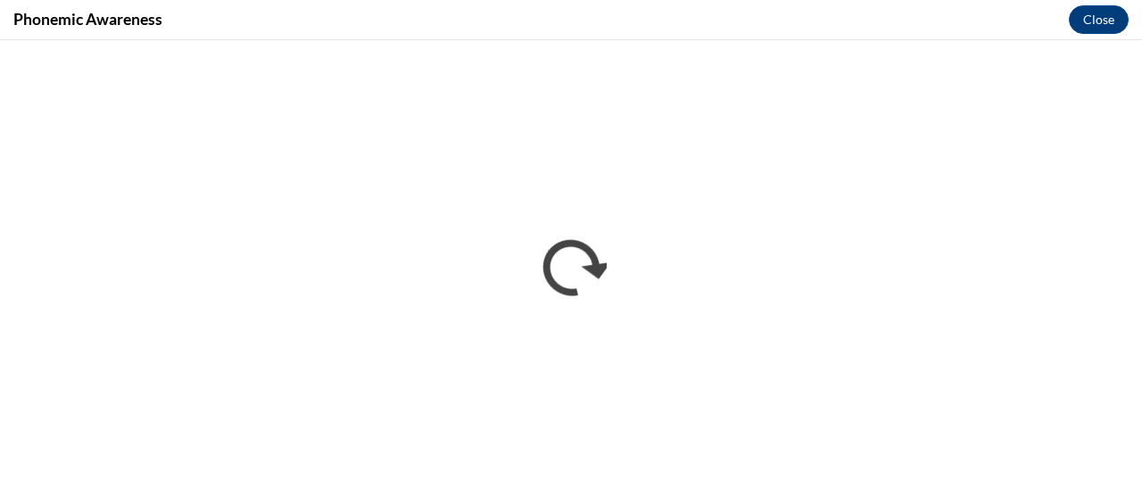
scroll to position [0, 0]
